Goal: Transaction & Acquisition: Purchase product/service

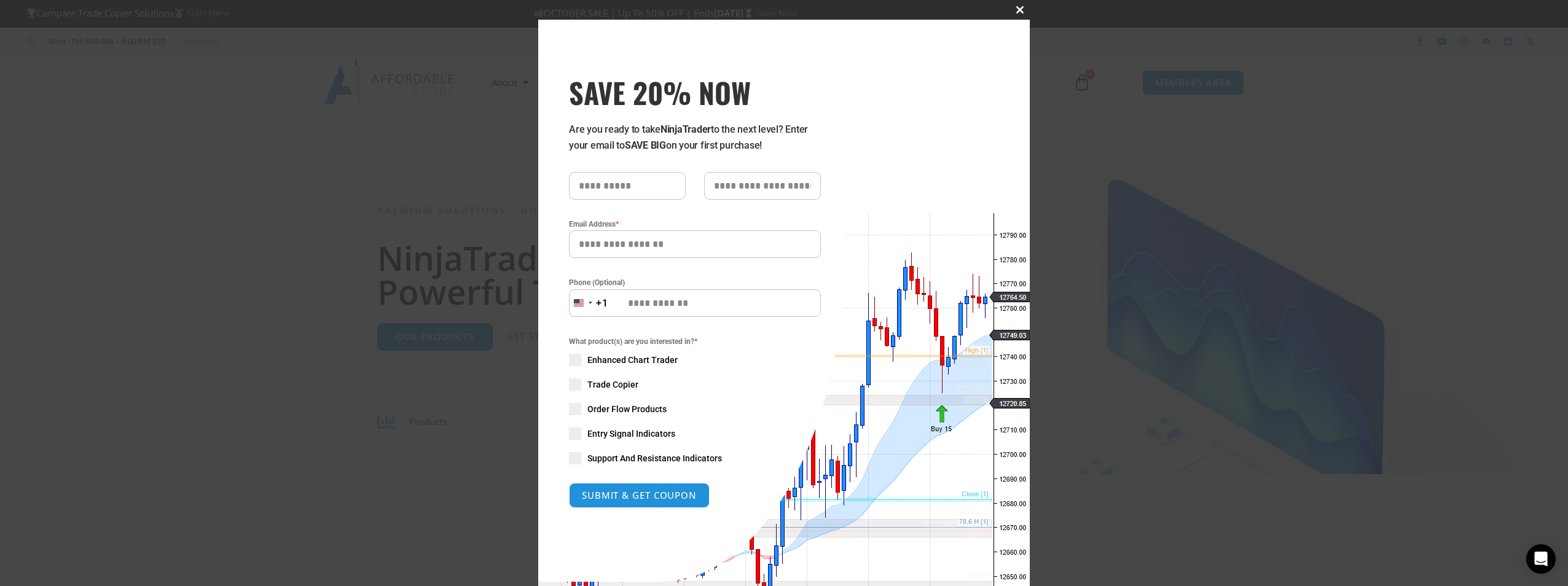
click at [1019, 6] on button "Close this module" at bounding box center [1020, 9] width 20 height 20
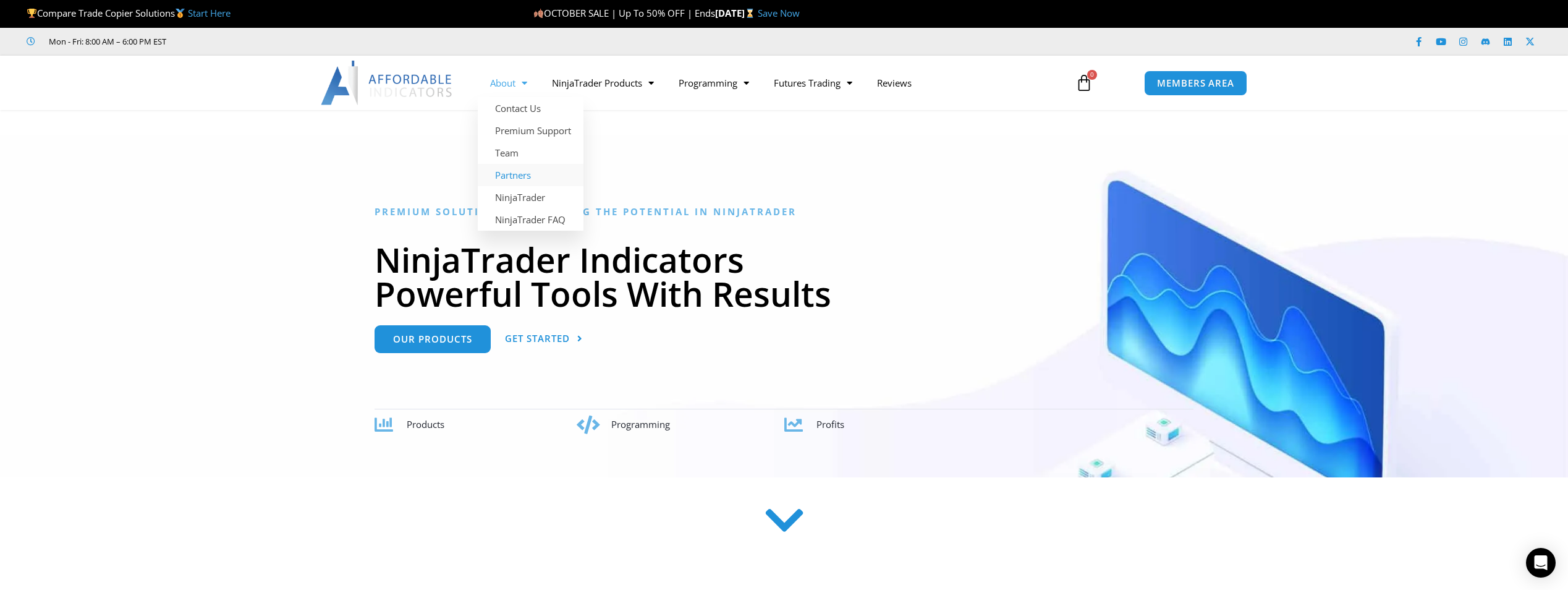
click at [515, 174] on link "Partners" at bounding box center [530, 175] width 106 height 23
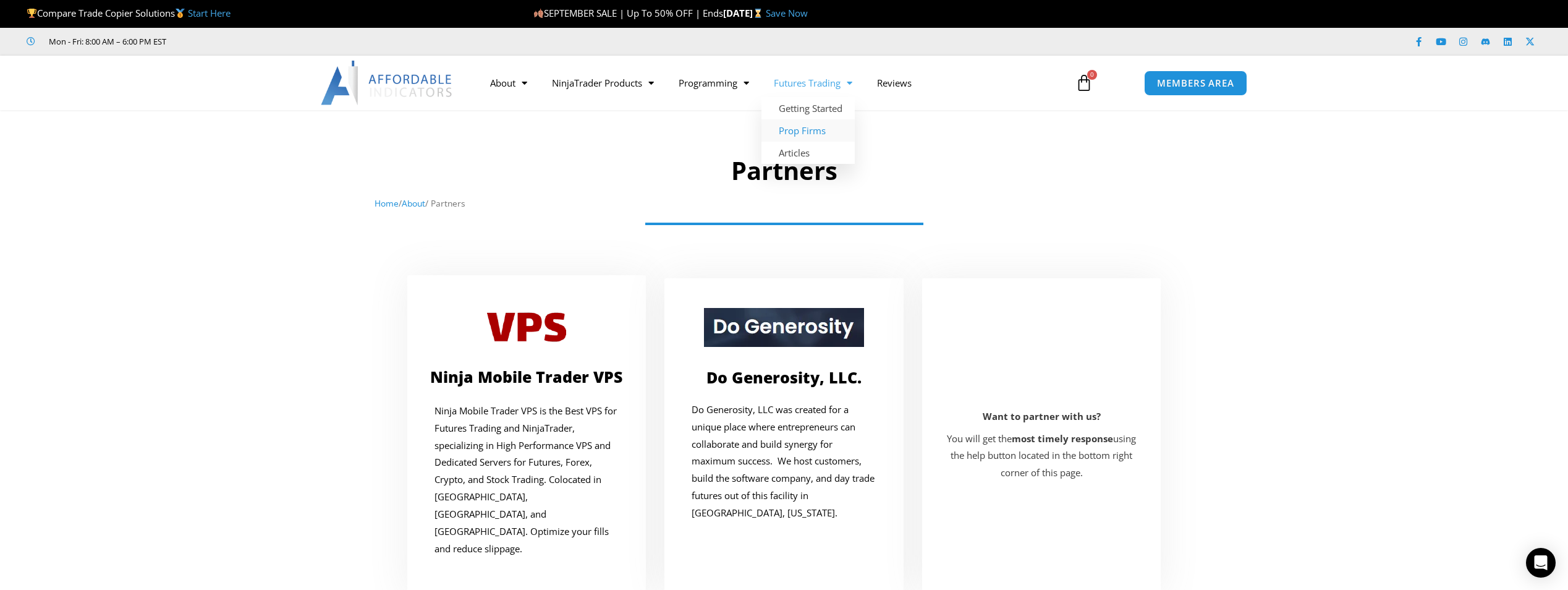
click at [798, 129] on link "Prop Firms" at bounding box center [808, 131] width 93 height 23
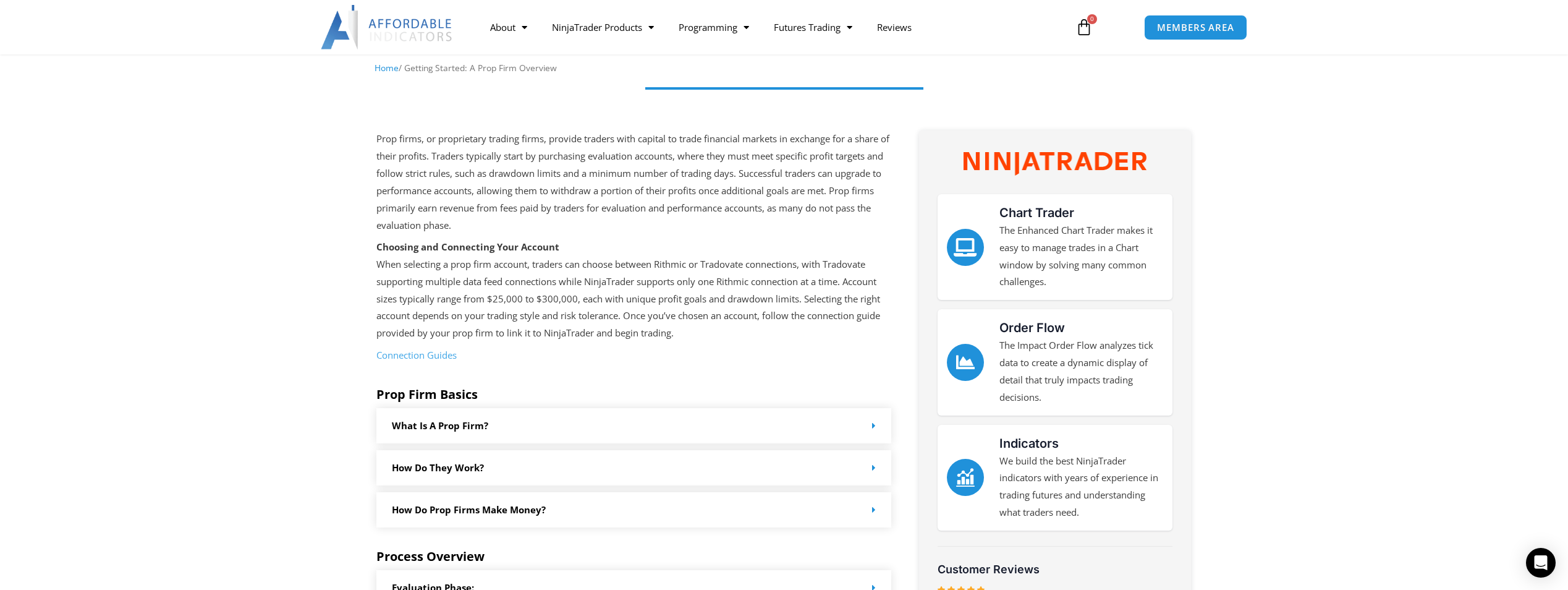
scroll to position [185, 0]
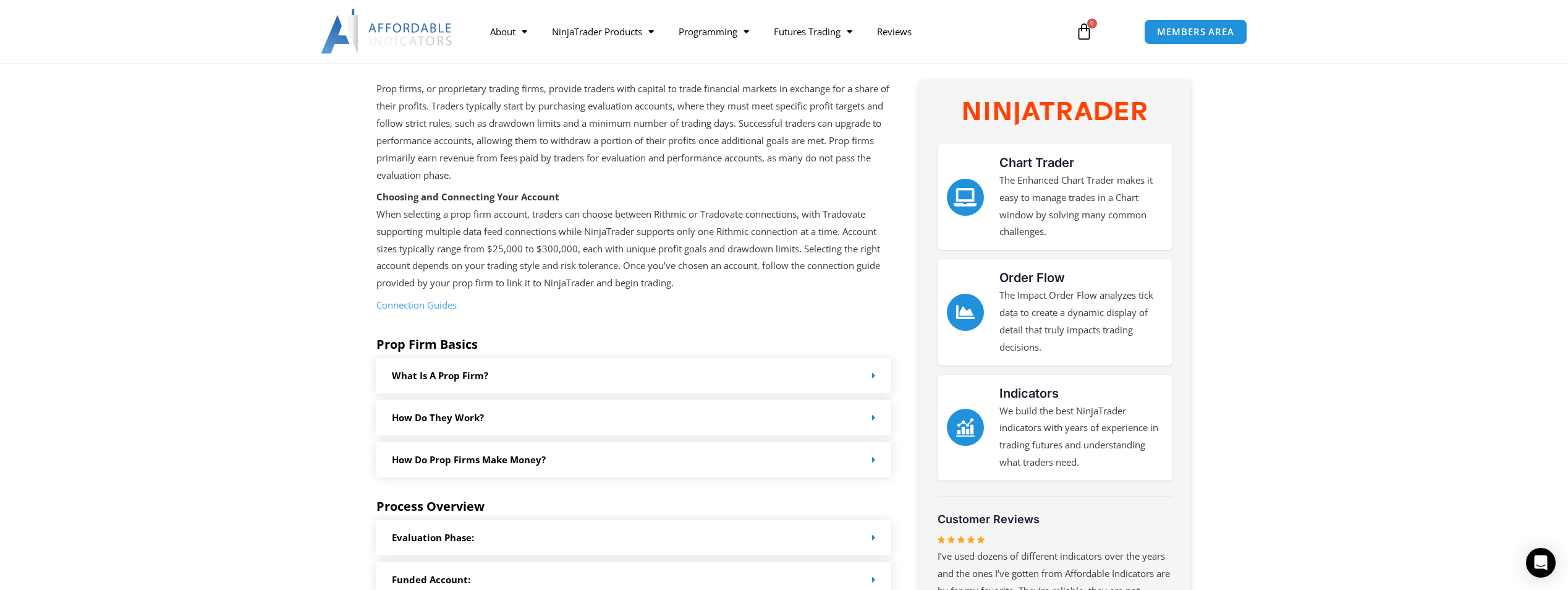
click at [873, 371] on icon at bounding box center [873, 376] width 4 height 9
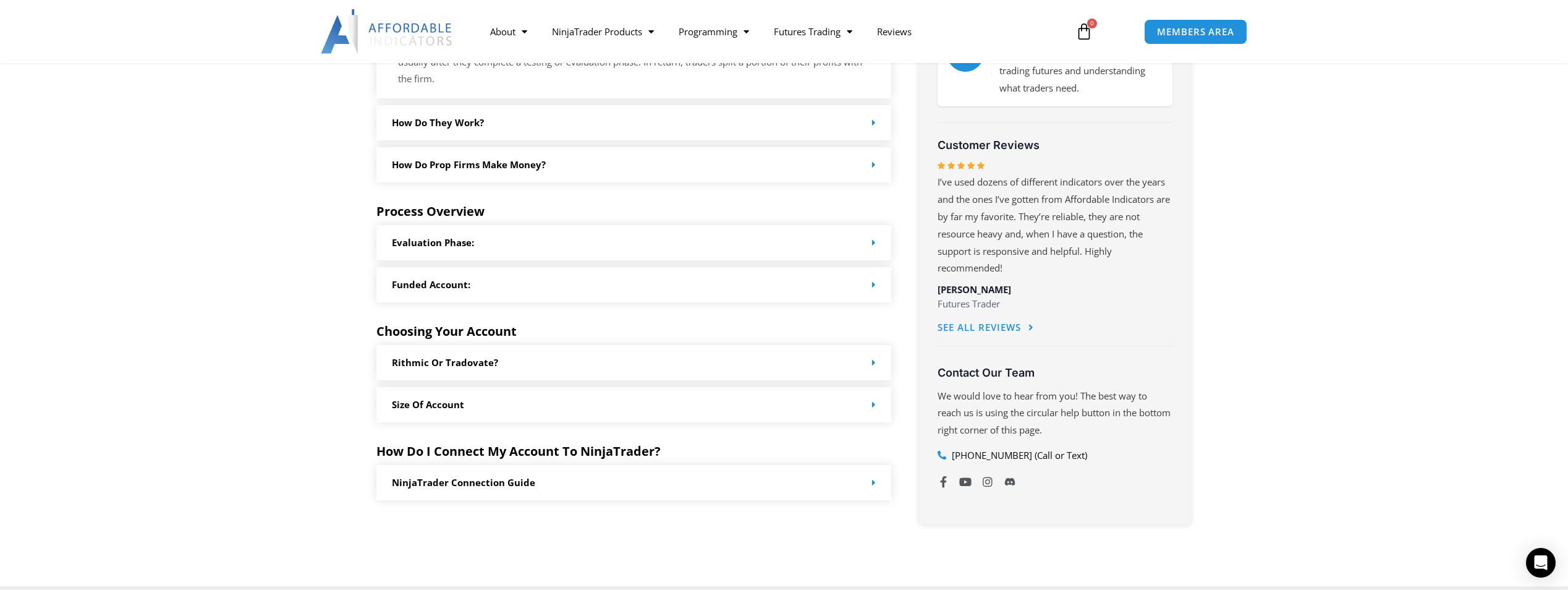
scroll to position [556, 0]
click at [875, 365] on icon at bounding box center [873, 365] width 4 height 9
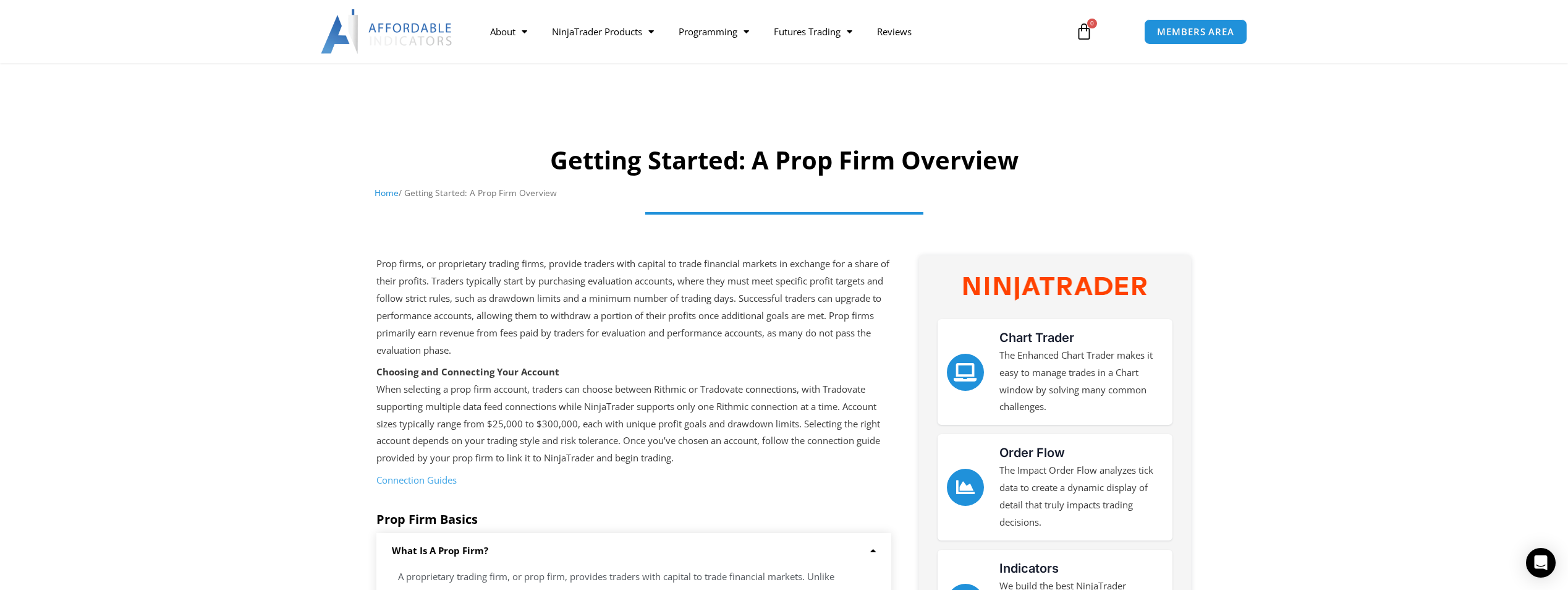
scroll to position [0, 0]
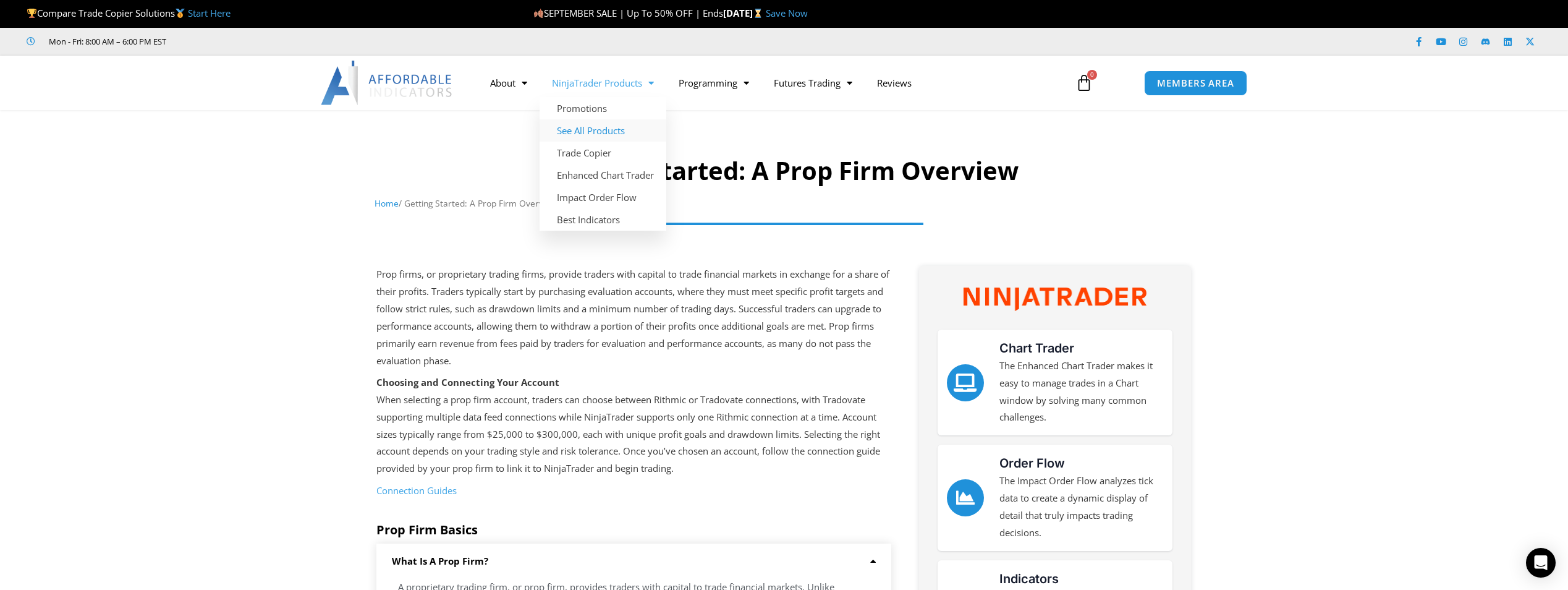
click at [590, 131] on link "See All Products" at bounding box center [603, 131] width 127 height 23
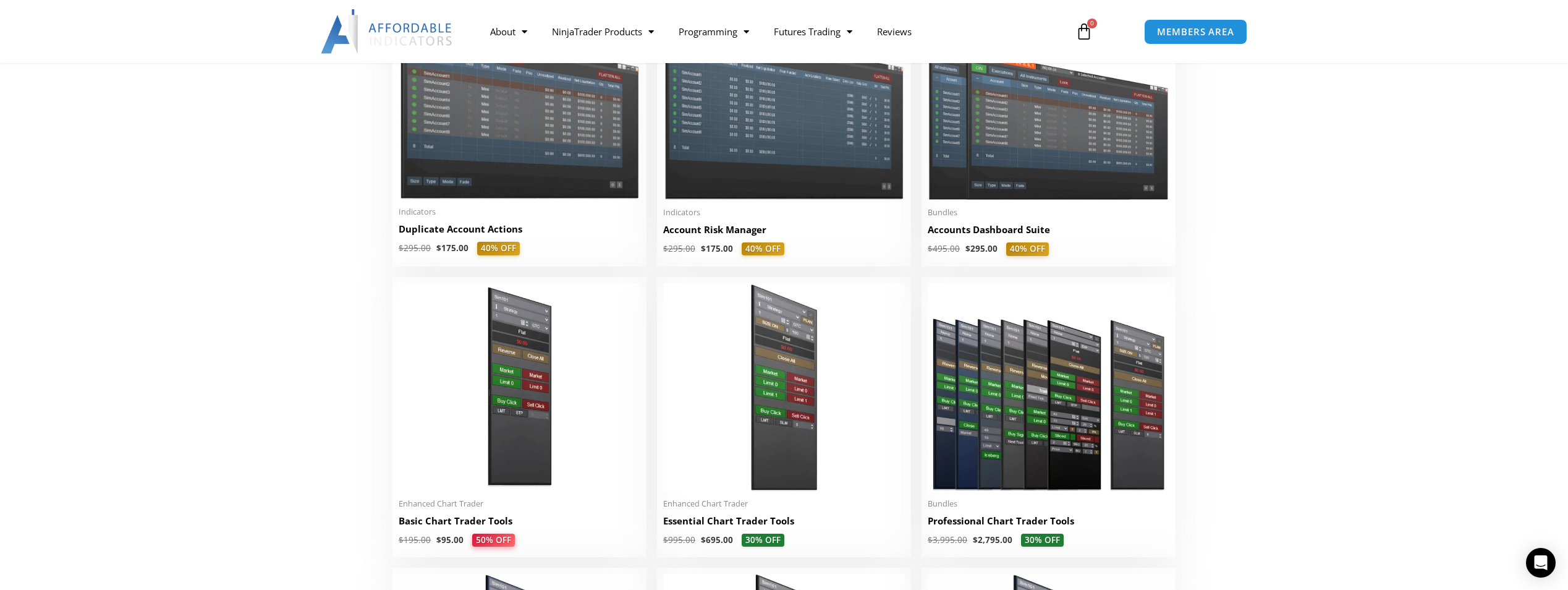
scroll to position [432, 0]
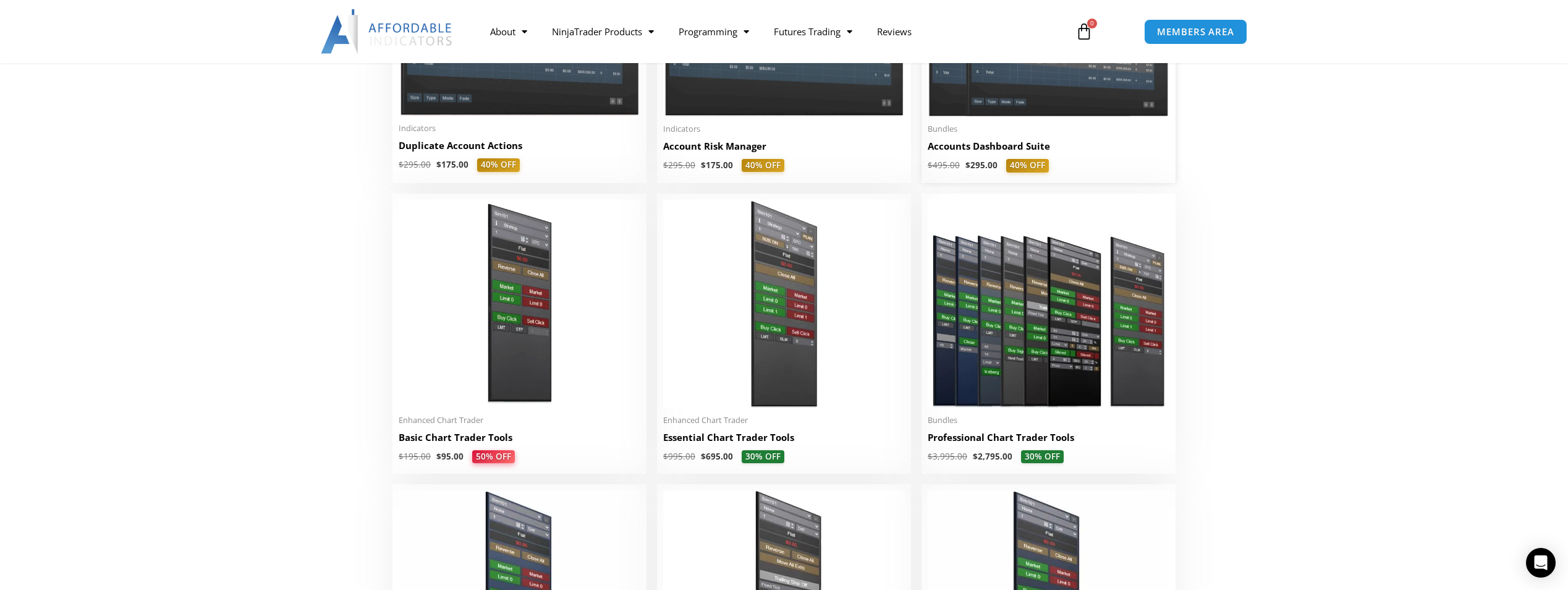
click at [1042, 108] on img at bounding box center [1048, 20] width 241 height 193
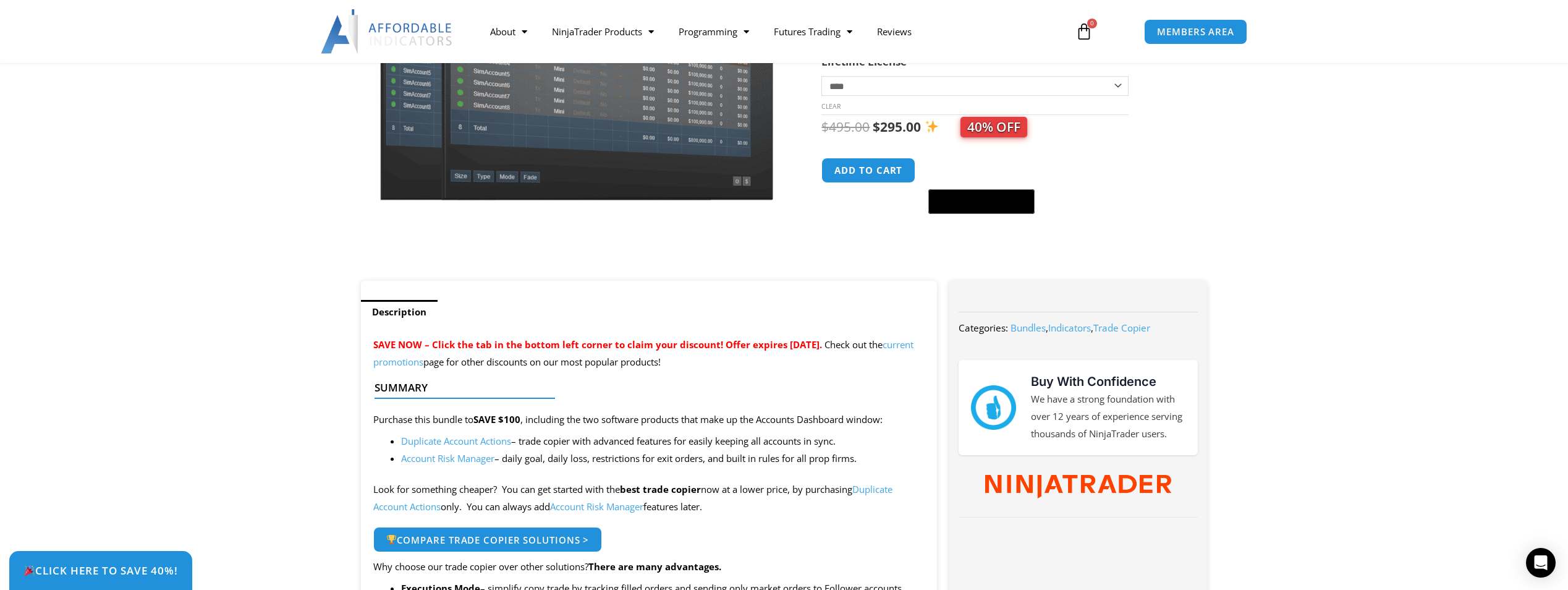
scroll to position [247, 0]
